Goal: Task Accomplishment & Management: Manage account settings

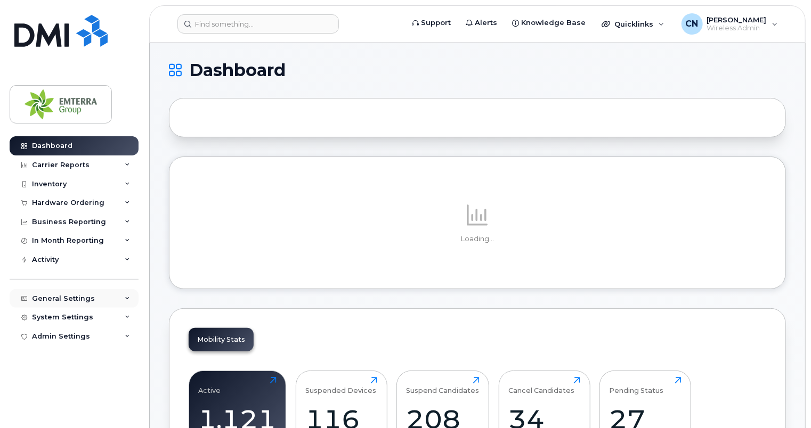
click at [90, 293] on div "General Settings" at bounding box center [74, 298] width 129 height 19
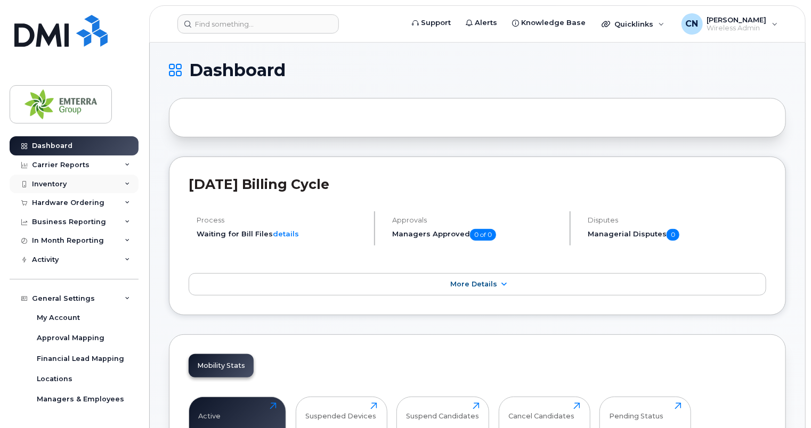
click at [82, 182] on div "Inventory" at bounding box center [74, 184] width 129 height 19
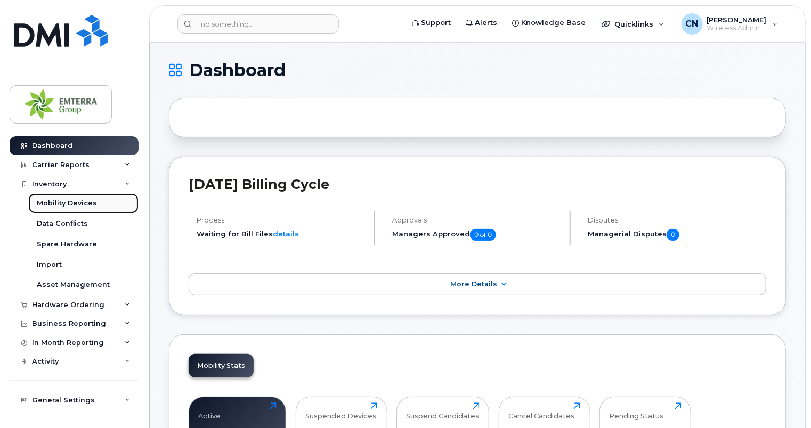
click at [68, 201] on div "Mobility Devices" at bounding box center [67, 204] width 60 height 10
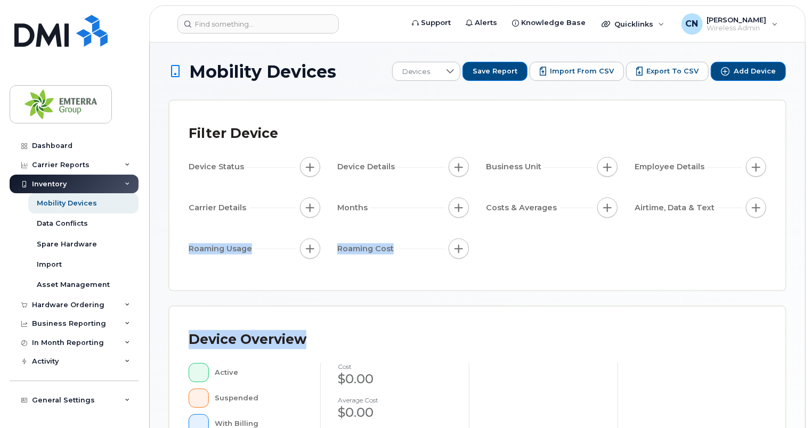
drag, startPoint x: 810, startPoint y: 215, endPoint x: 816, endPoint y: 306, distance: 90.8
click at [811, 306] on html "Support Alerts Knowledge Base Quicklinks Suspend / Cancel Device Change SIM Car…" at bounding box center [405, 386] width 811 height 773
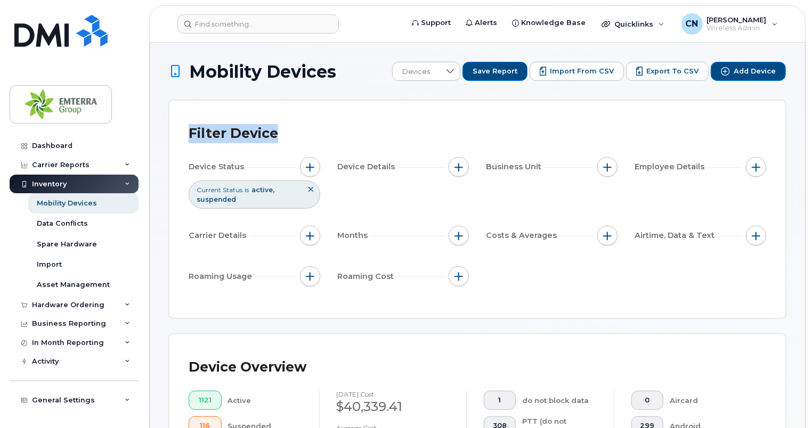
drag, startPoint x: 811, startPoint y: 55, endPoint x: 816, endPoint y: 86, distance: 31.8
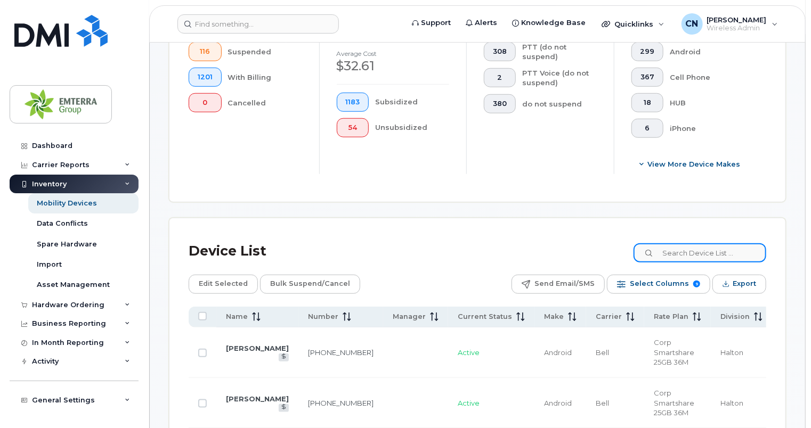
click at [716, 254] on input at bounding box center [700, 253] width 133 height 19
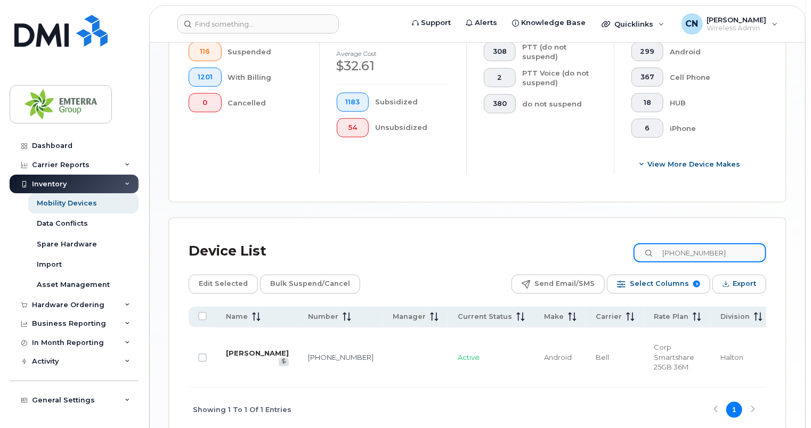
type input "604-354-2282"
click at [236, 356] on link "[PERSON_NAME]" at bounding box center [257, 353] width 63 height 9
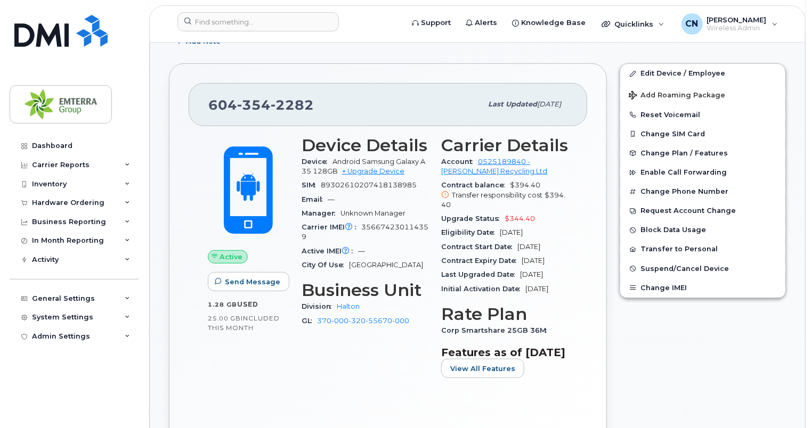
scroll to position [183, 0]
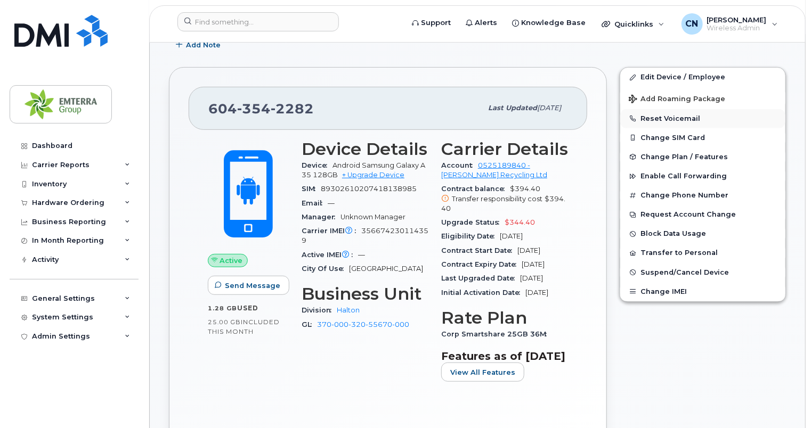
click at [681, 114] on button "Reset Voicemail" at bounding box center [702, 118] width 165 height 19
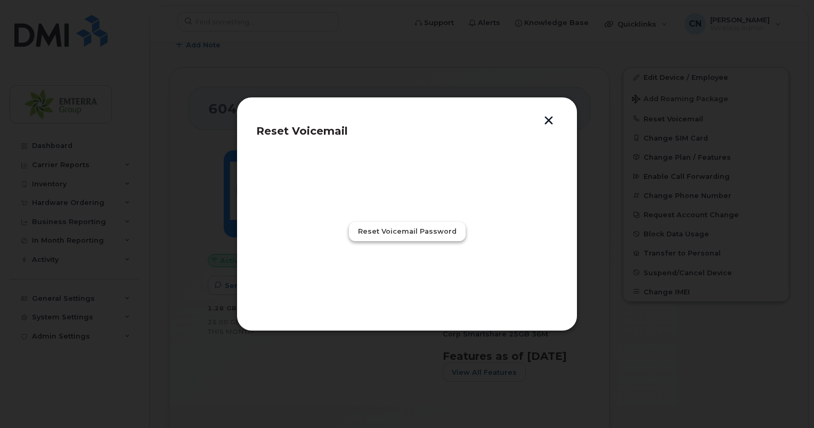
click at [416, 230] on span "Reset Voicemail Password" at bounding box center [407, 232] width 99 height 10
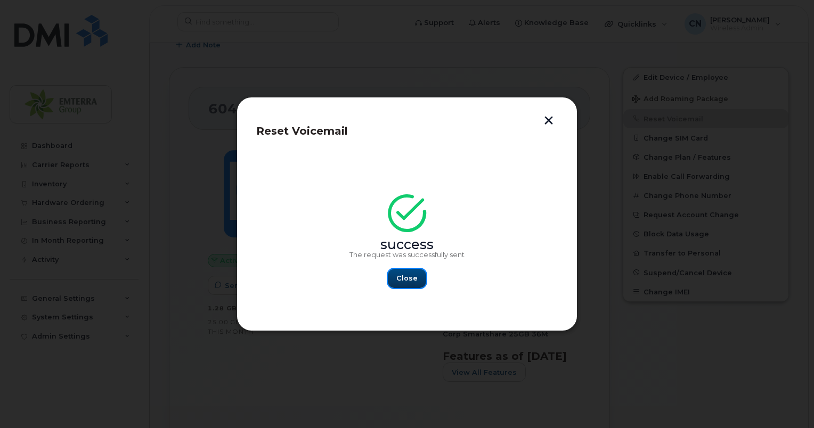
click at [409, 273] on span "Close" at bounding box center [407, 278] width 21 height 10
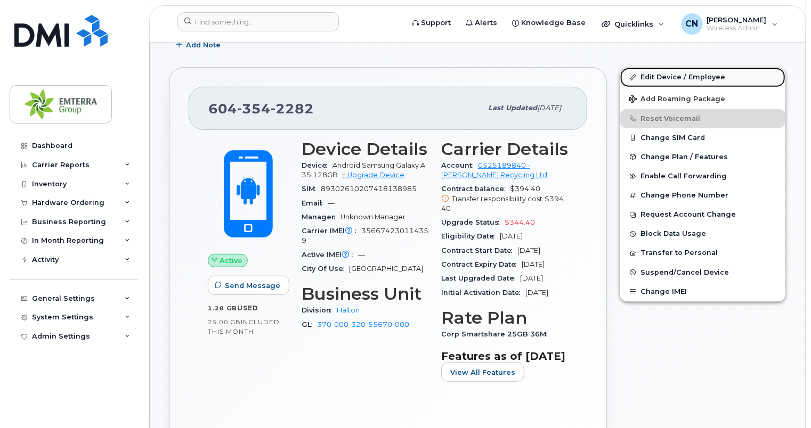
click at [678, 71] on link "Edit Device / Employee" at bounding box center [702, 77] width 165 height 19
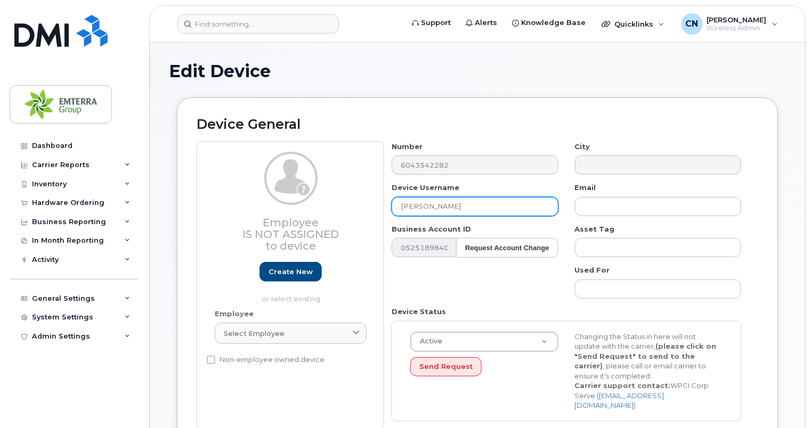
click at [472, 203] on input "[PERSON_NAME]" at bounding box center [475, 206] width 166 height 19
drag, startPoint x: 472, startPoint y: 203, endPoint x: 338, endPoint y: 207, distance: 133.8
click at [338, 207] on div "Employee Is not assigned to device Create new or select existing Employee Selec…" at bounding box center [478, 286] width 562 height 288
type input "Peter Adie"
drag, startPoint x: 810, startPoint y: 104, endPoint x: 816, endPoint y: 196, distance: 91.9
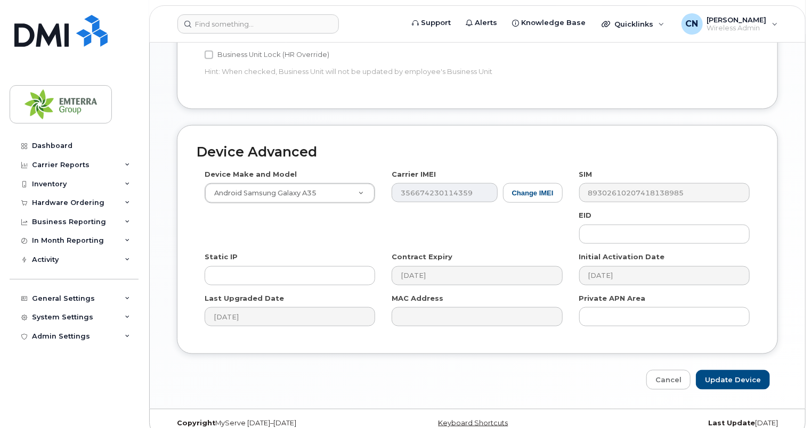
scroll to position [527, 0]
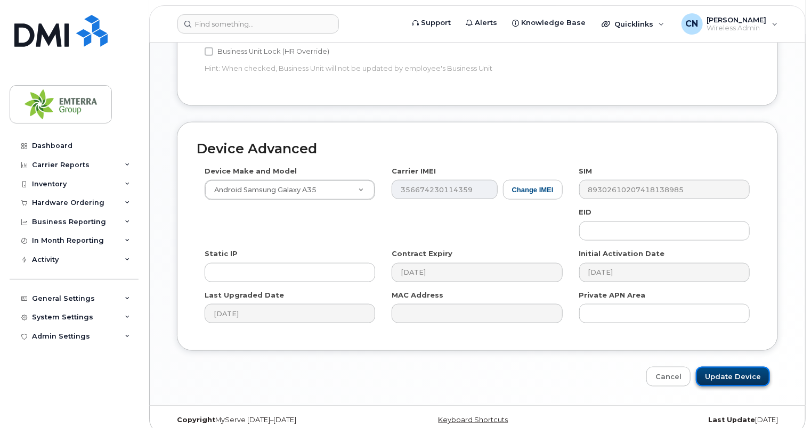
click at [735, 367] on input "Update Device" at bounding box center [733, 377] width 74 height 20
type input "Saving..."
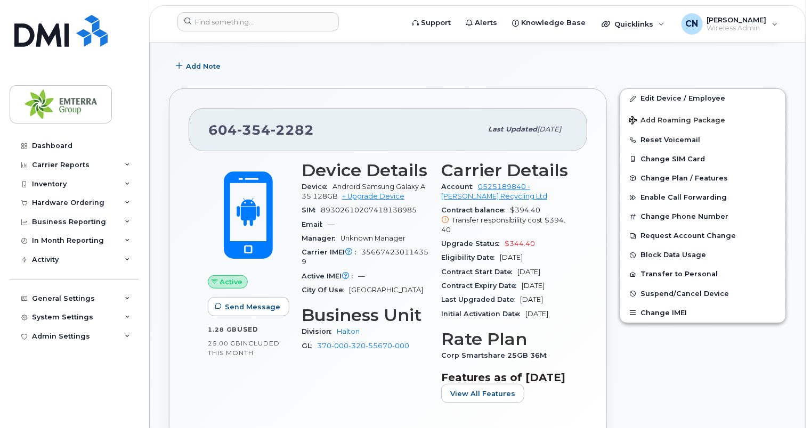
scroll to position [153, 0]
